Goal: Task Accomplishment & Management: Manage account settings

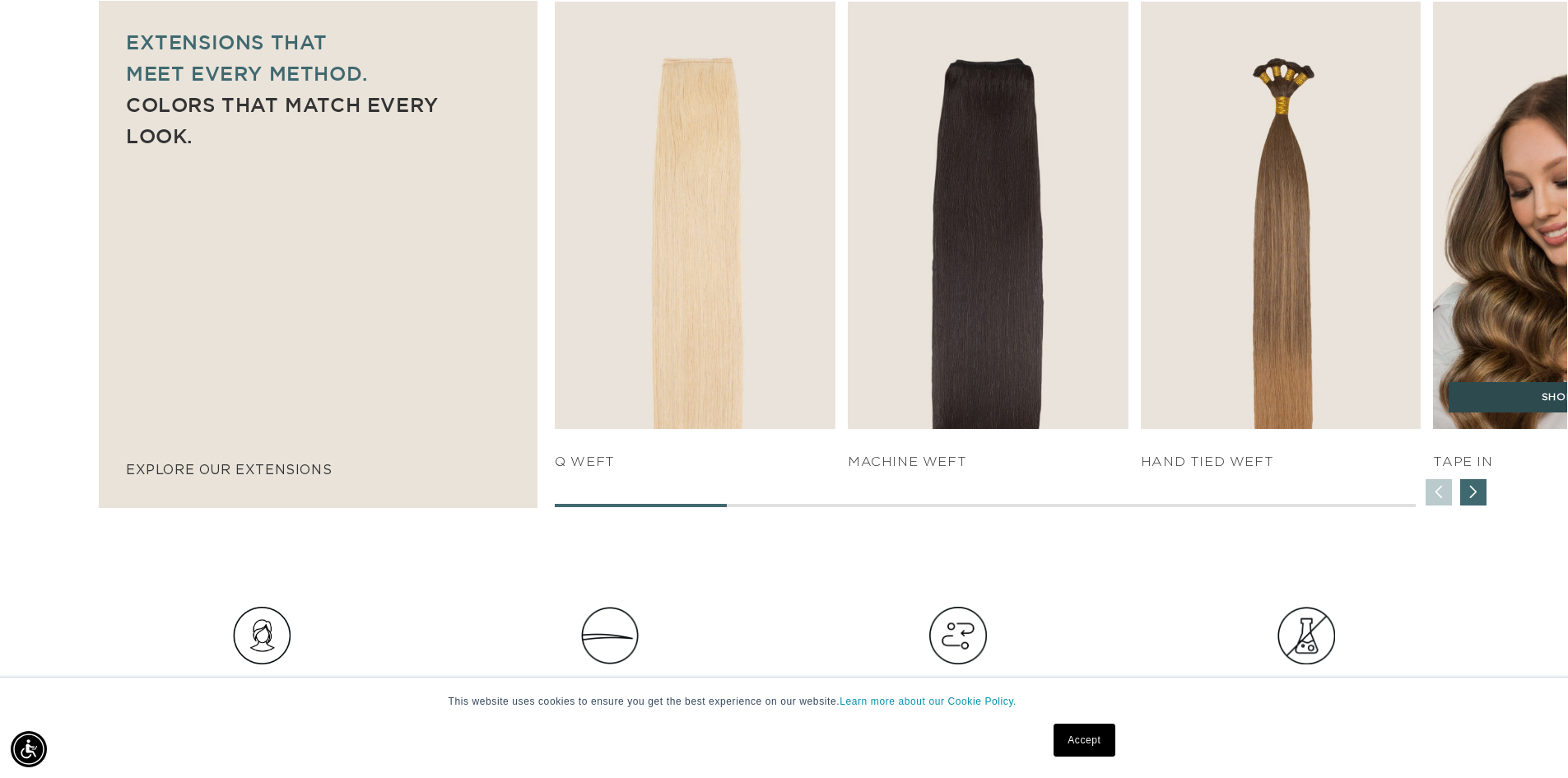
scroll to position [0, 2902]
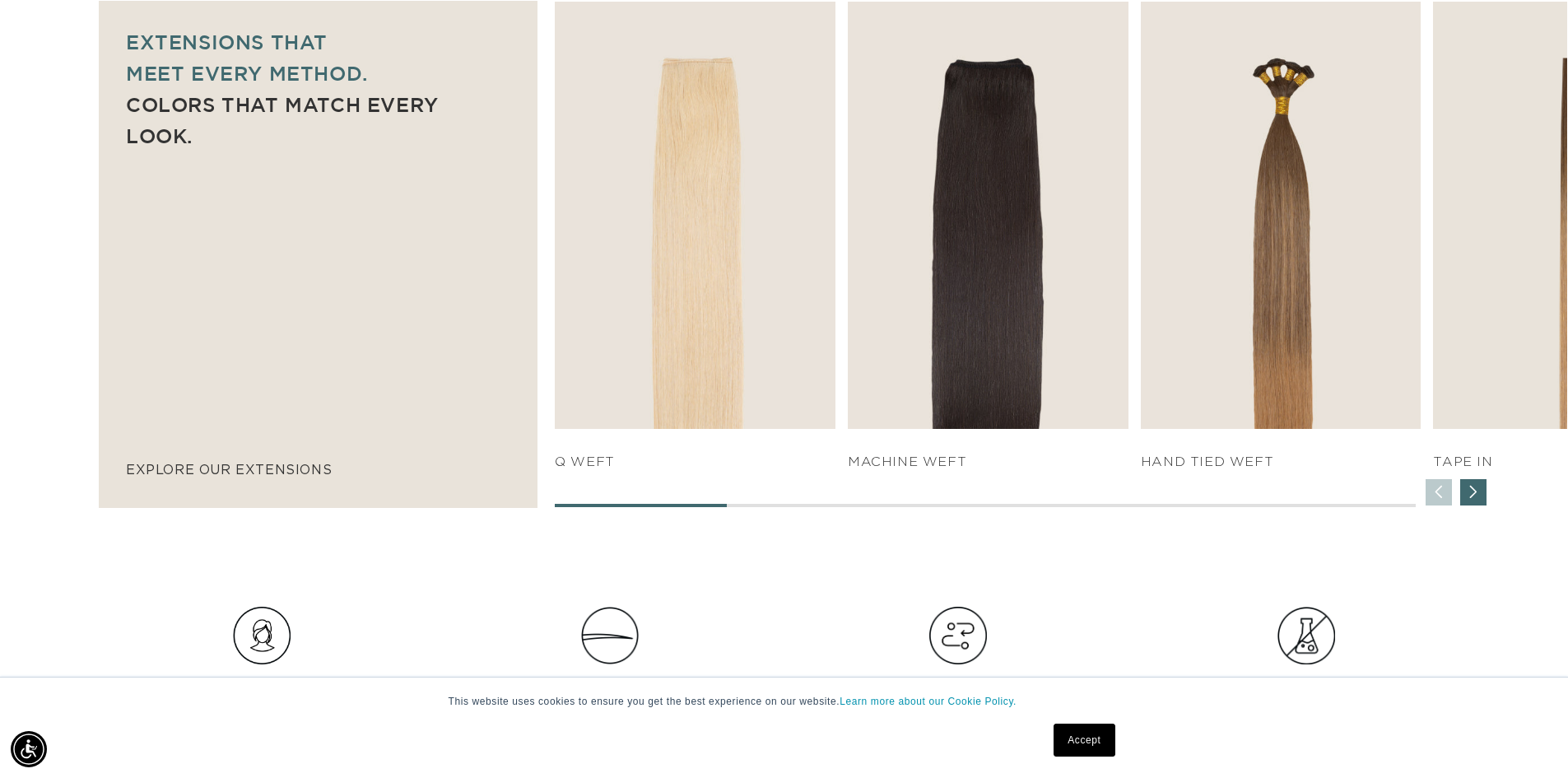
click at [1467, 488] on div "Next slide" at bounding box center [1473, 492] width 27 height 27
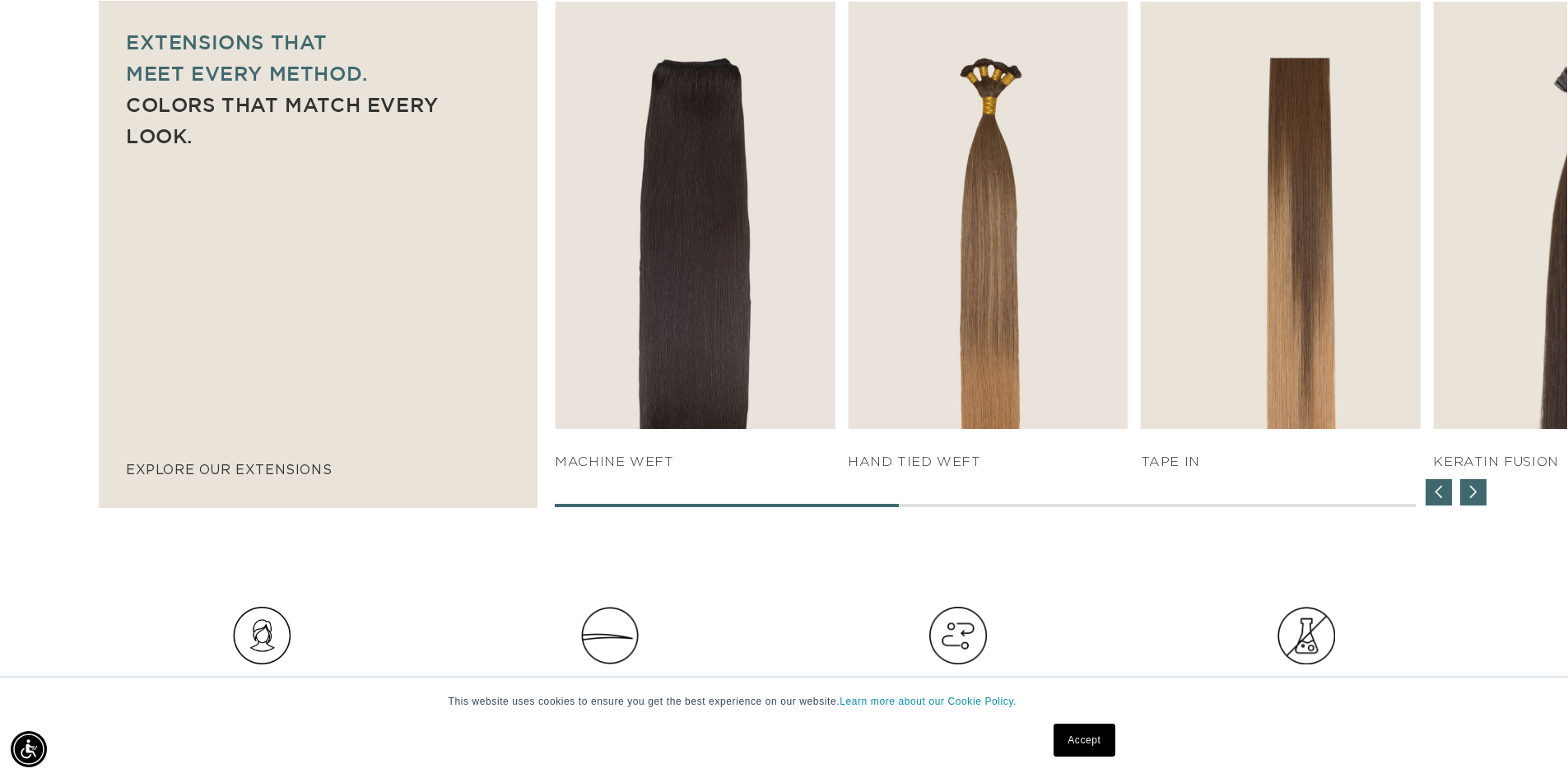
click at [1467, 488] on div "Next slide" at bounding box center [1473, 492] width 27 height 27
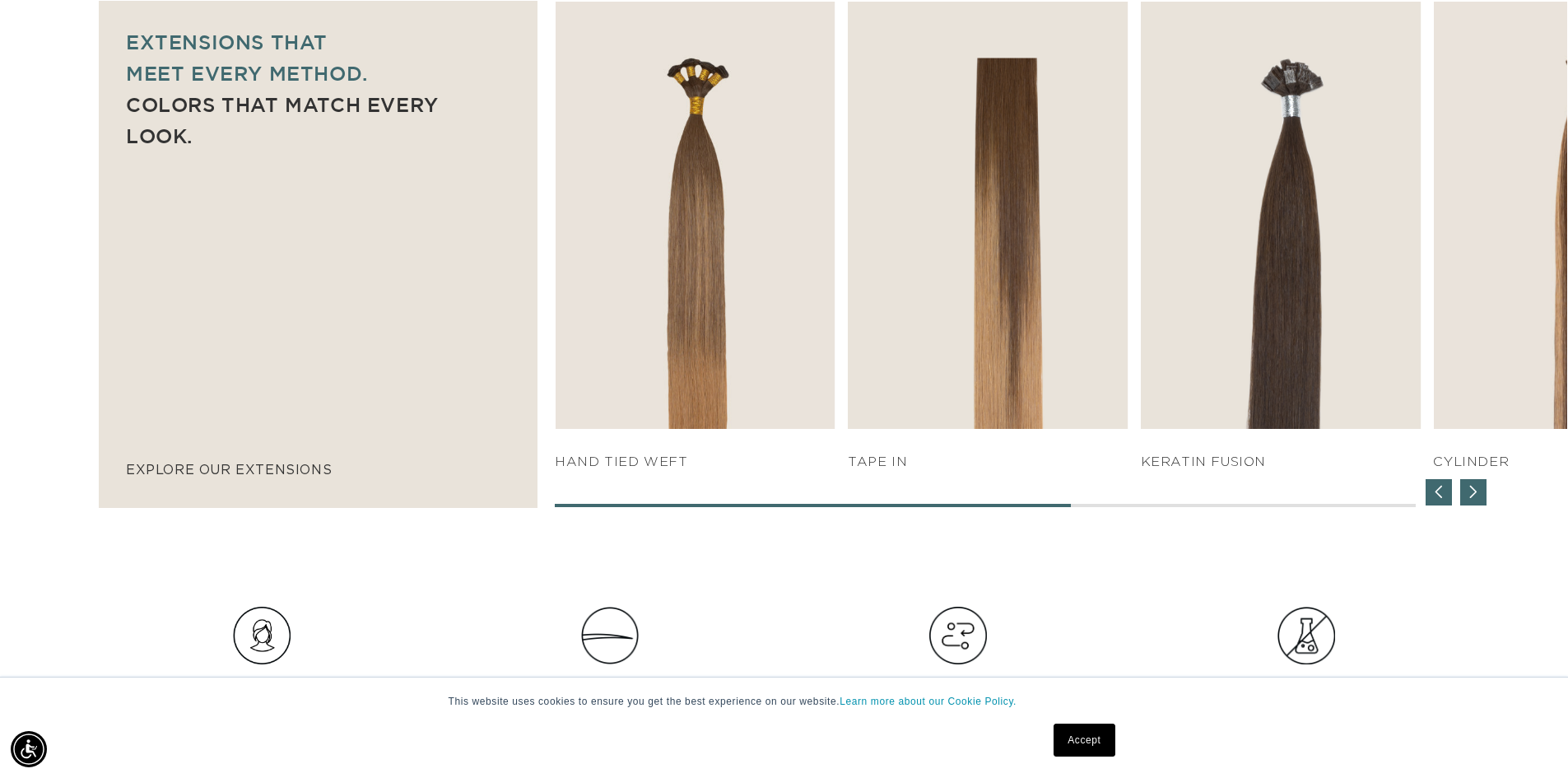
click at [1467, 488] on div "Next slide" at bounding box center [1473, 492] width 27 height 27
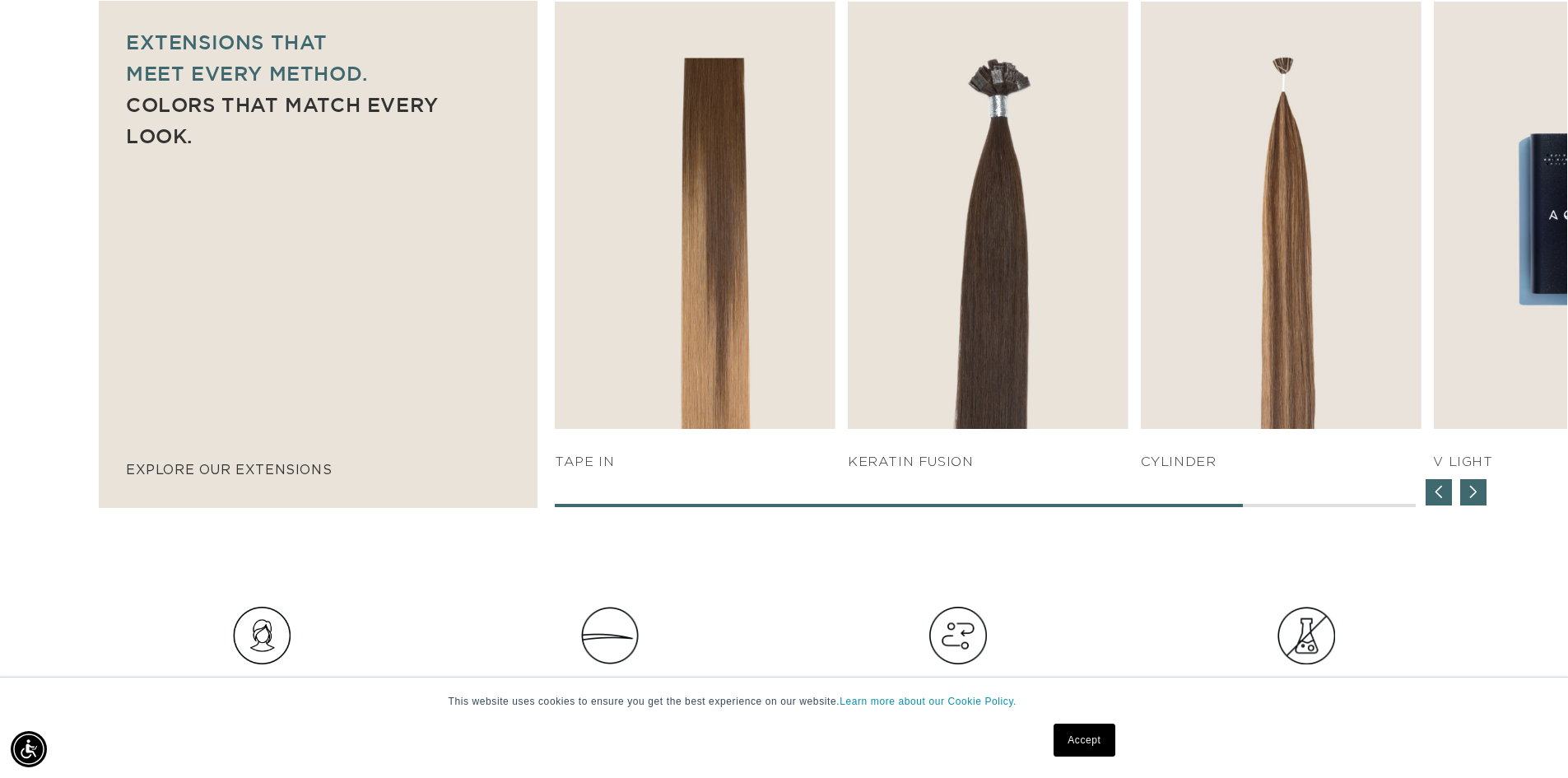
click at [1467, 488] on div "Next slide" at bounding box center [1473, 492] width 27 height 27
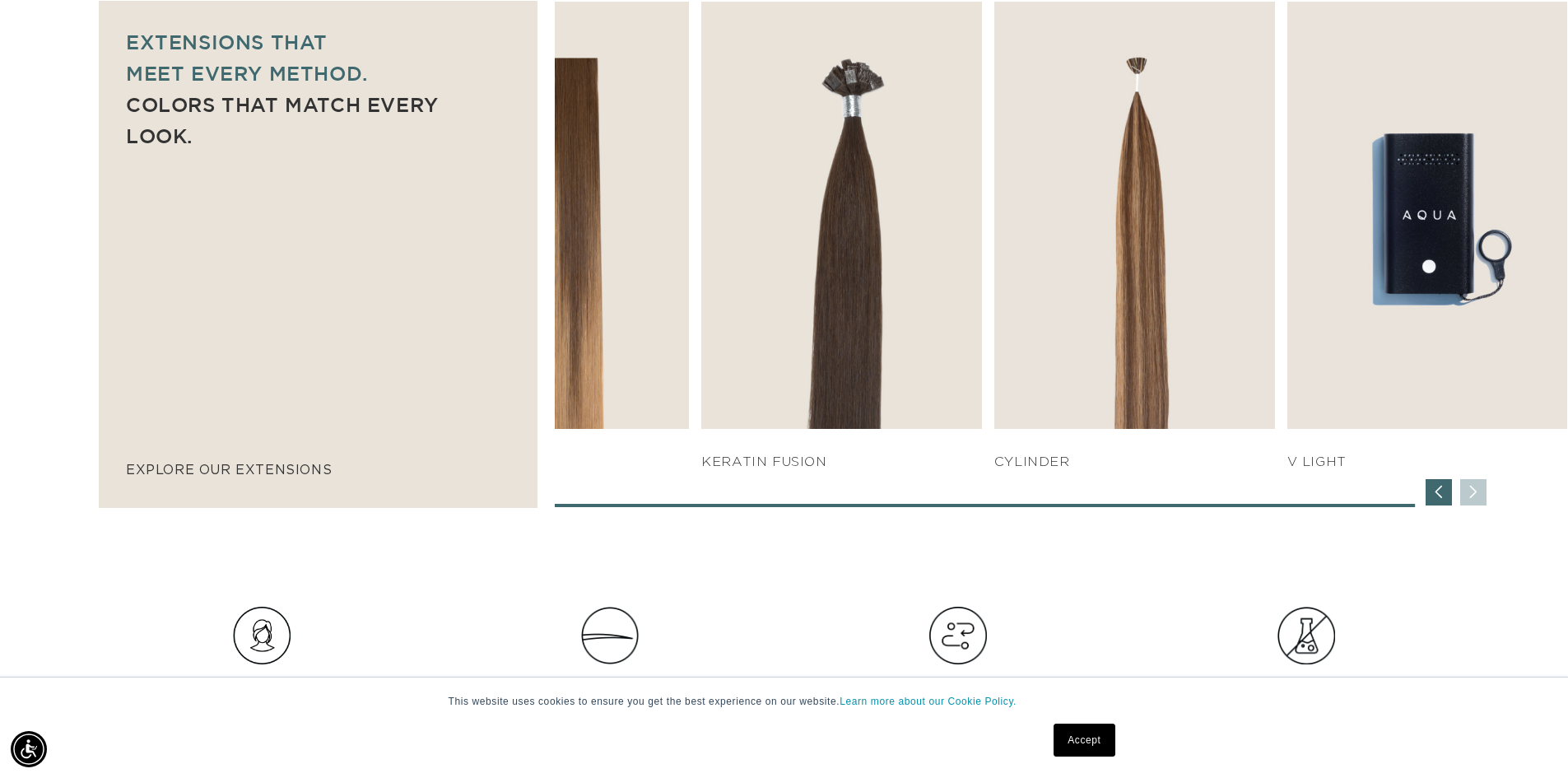
scroll to position [0, 0]
click at [1467, 488] on div "SHOP NOW q weft SHOP NOW Machine Weft SHOP NOW" at bounding box center [1061, 254] width 1012 height 505
click at [1429, 490] on div "Previous slide" at bounding box center [1438, 492] width 27 height 27
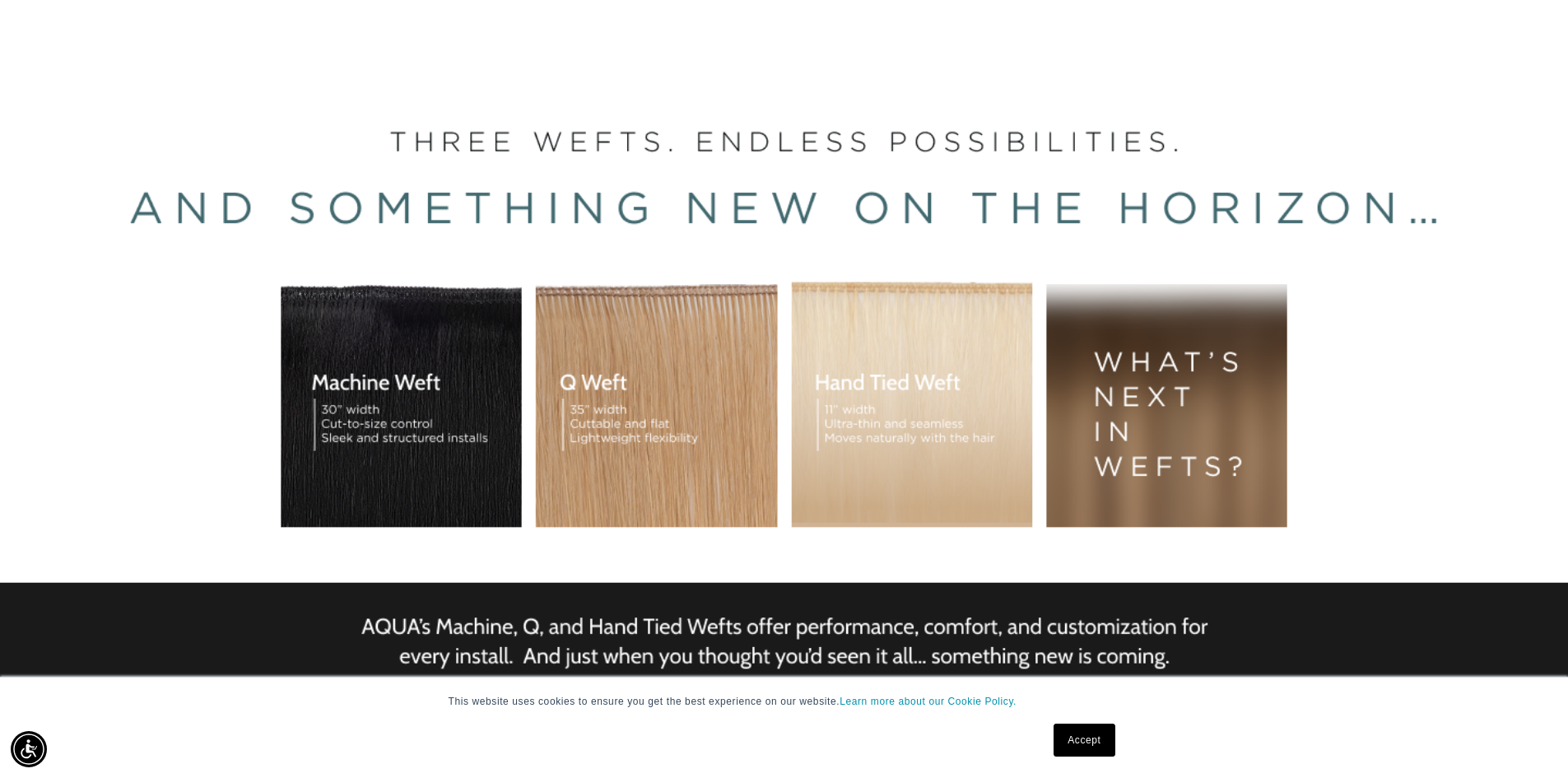
click at [828, 373] on div "BUILT FOR  PERFORMANCE. TRUSTED BY PROFESSIONALS. Premium hair extensions desig…" at bounding box center [784, 375] width 1568 height 741
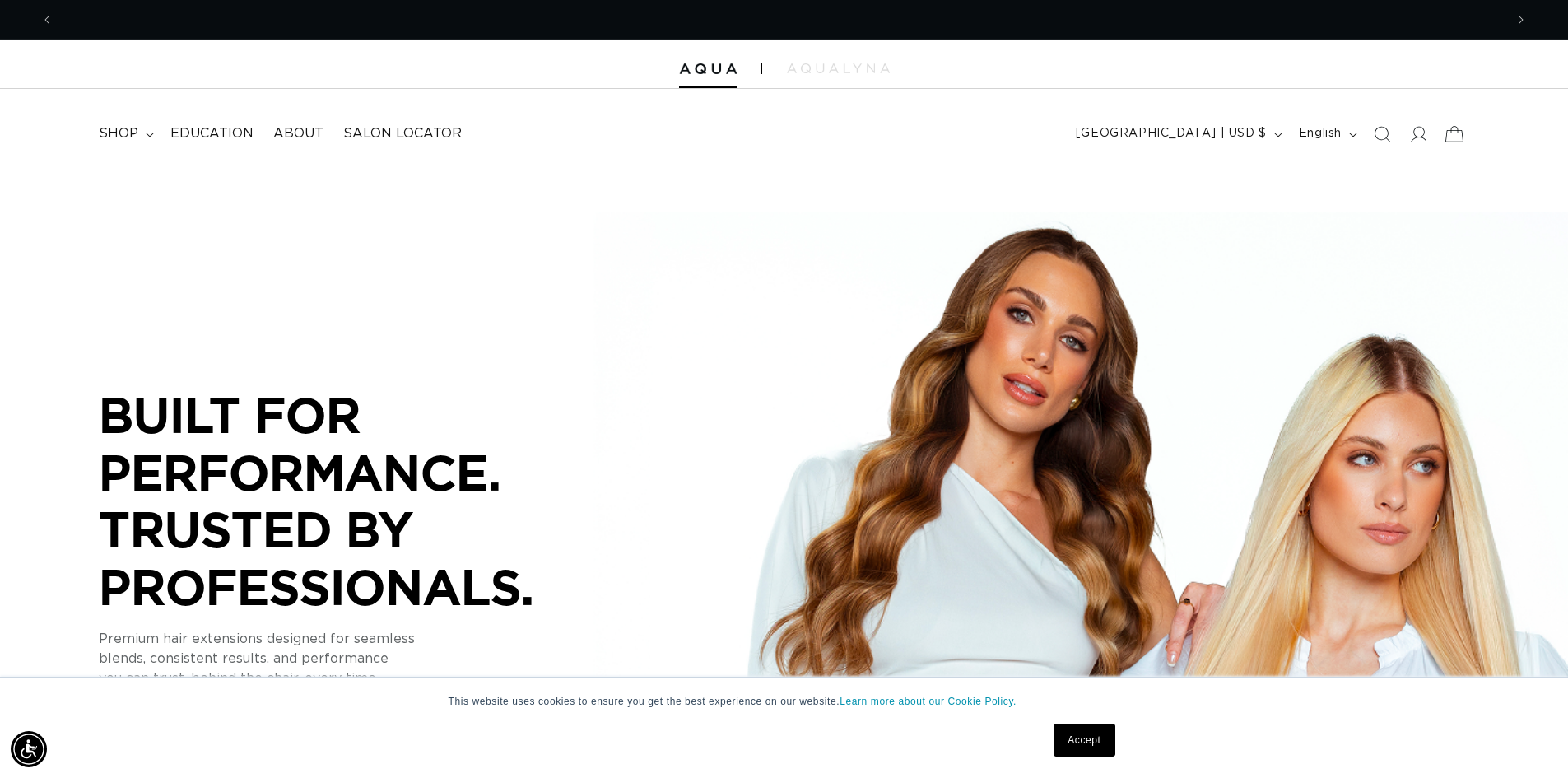
scroll to position [0, 2902]
click at [1423, 138] on icon at bounding box center [1417, 133] width 17 height 17
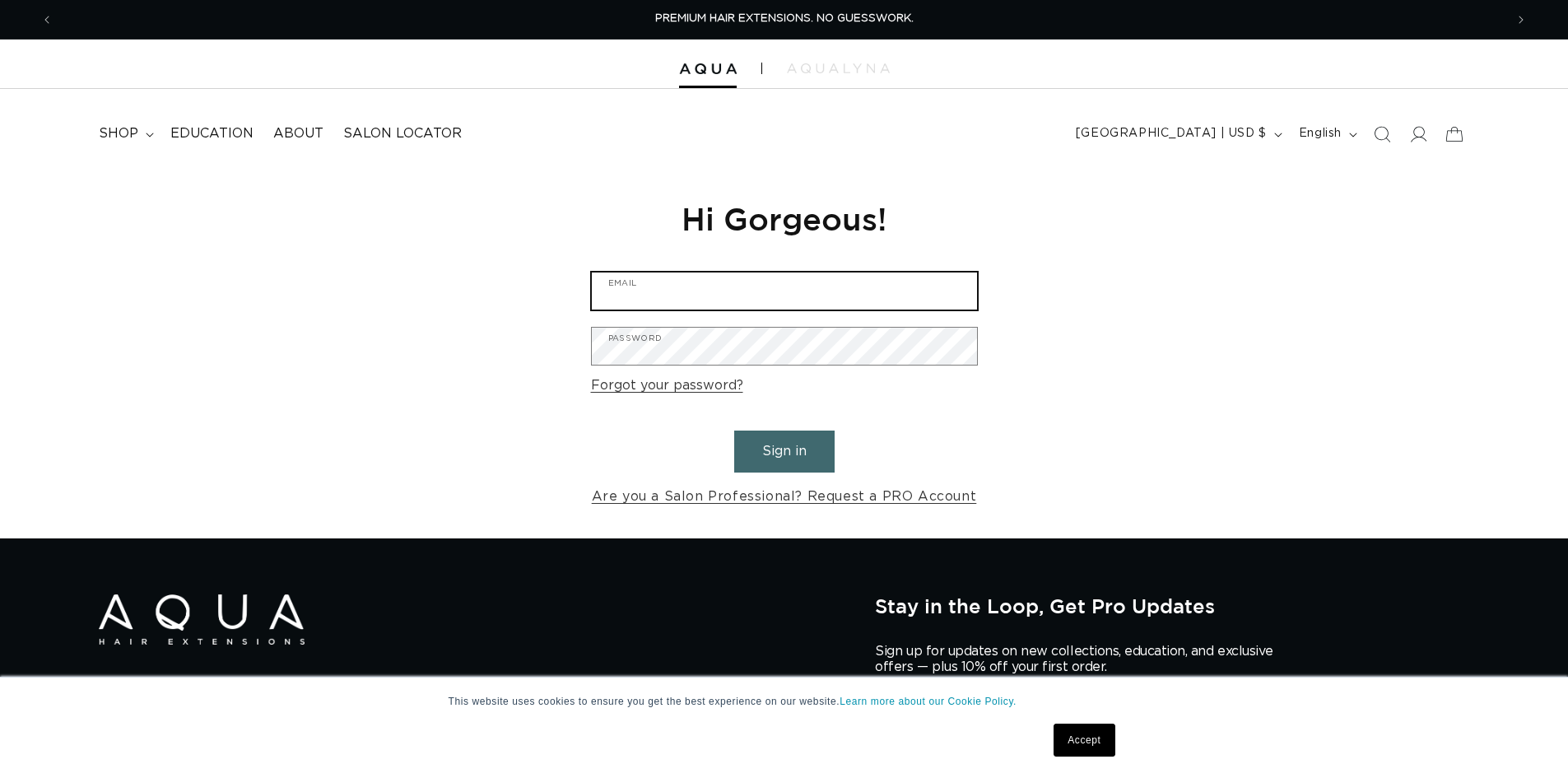
click at [899, 294] on input "Email" at bounding box center [784, 291] width 385 height 37
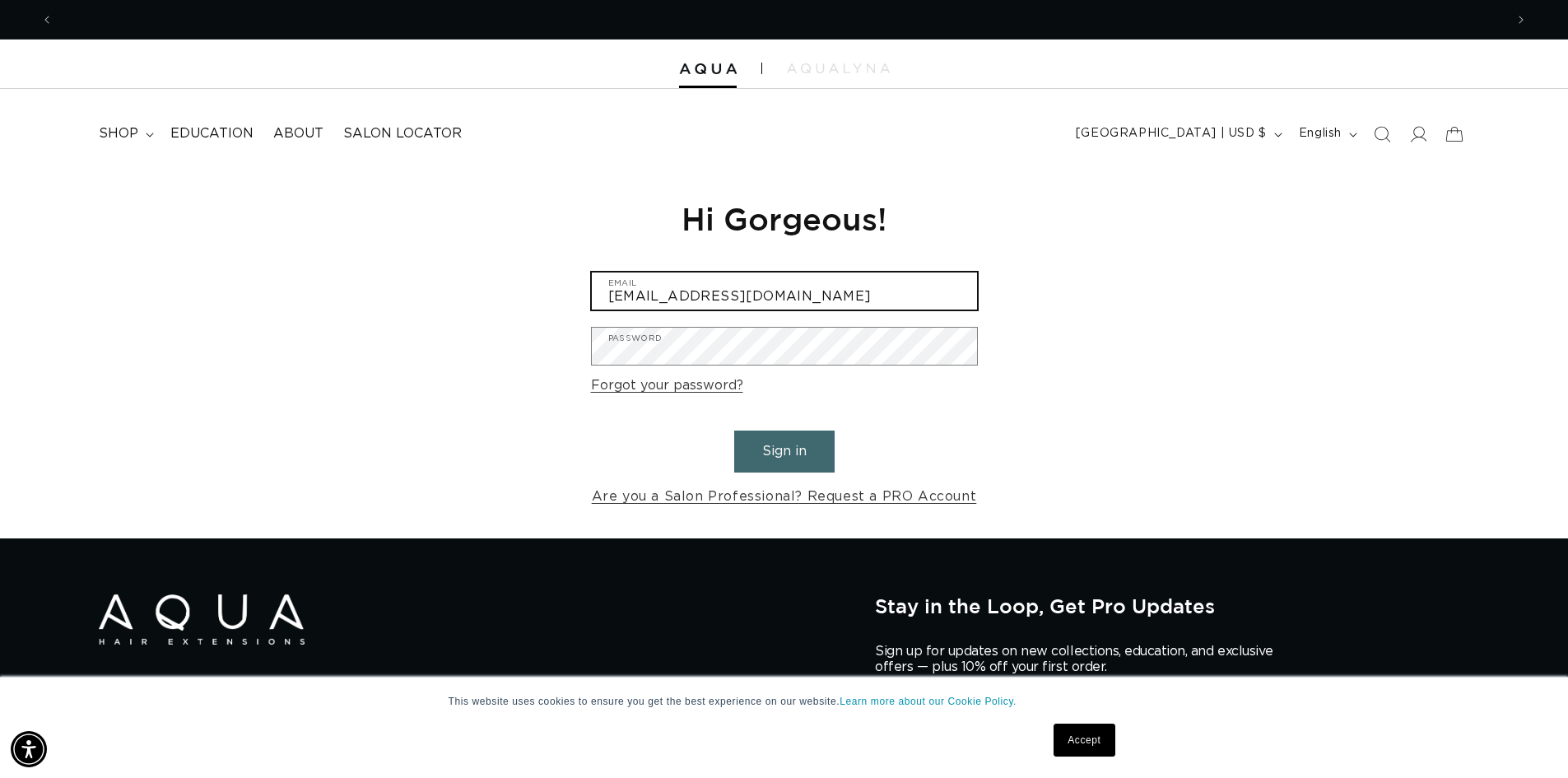
scroll to position [0, 1451]
type input "christinaarosato@gmail.com"
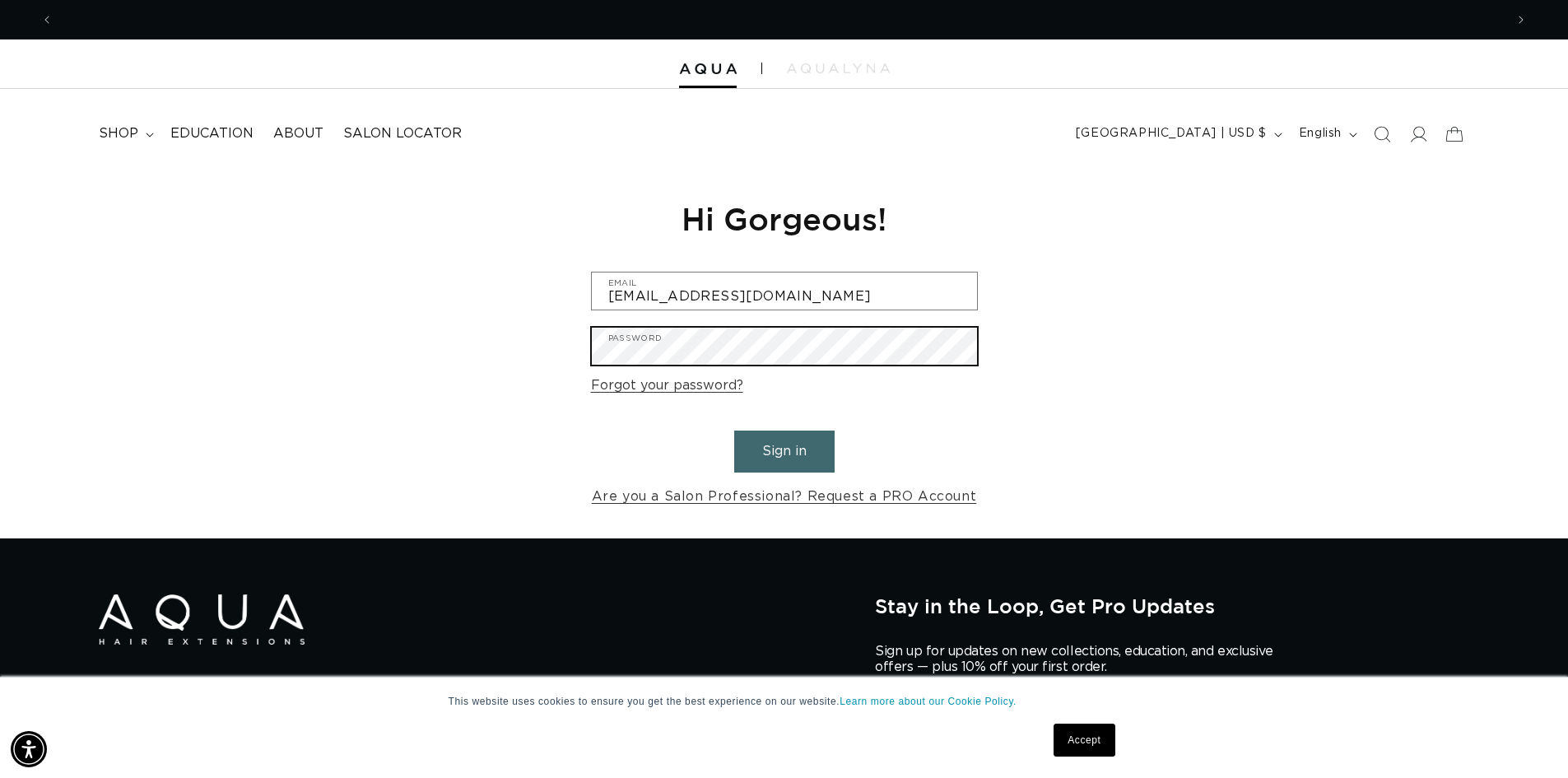
scroll to position [0, 0]
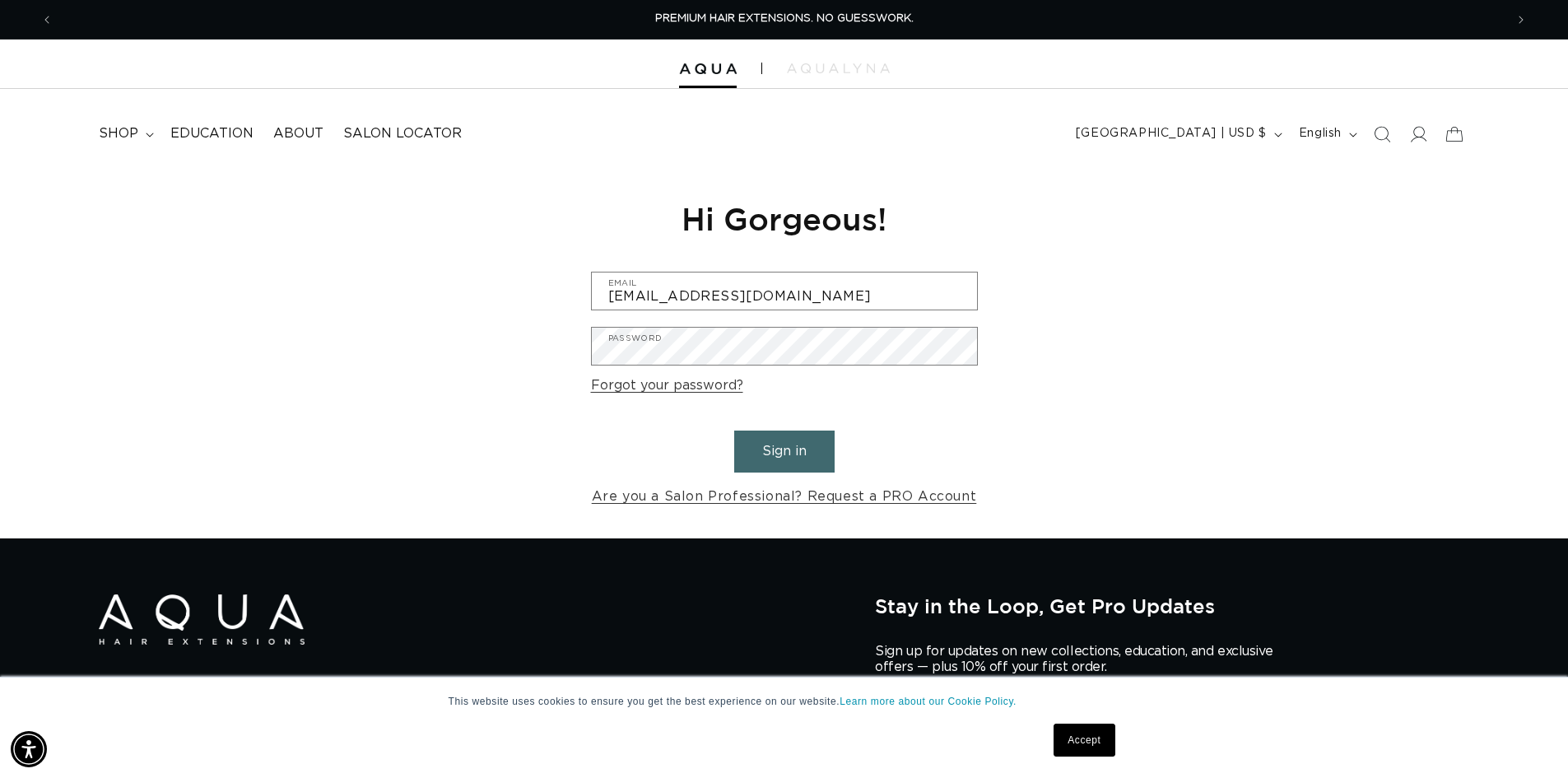
click at [818, 456] on button "Sign in" at bounding box center [784, 451] width 100 height 42
